Goal: Information Seeking & Learning: Understand process/instructions

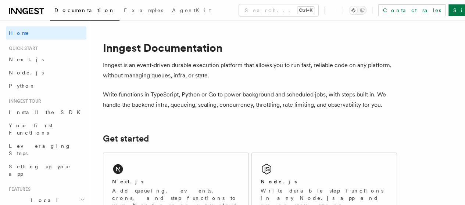
click at [147, 188] on div "Next.js Add queueing, events, crons, and step functions to your Next app on any…" at bounding box center [175, 189] width 145 height 72
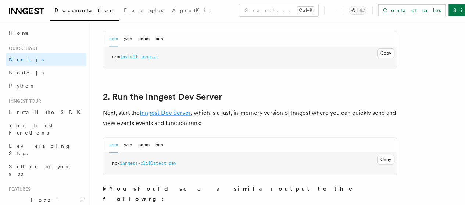
scroll to position [475, 0]
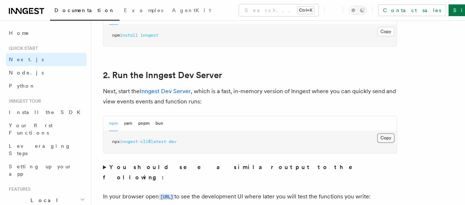
click at [377, 143] on button "Copy Copied" at bounding box center [385, 138] width 17 height 10
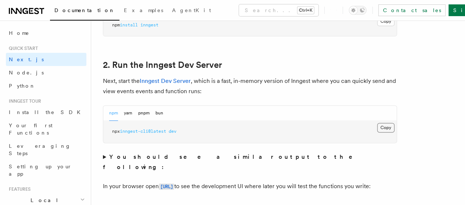
click at [377, 133] on button "Copy Copied" at bounding box center [385, 128] width 17 height 10
